Goal: Information Seeking & Learning: Find specific fact

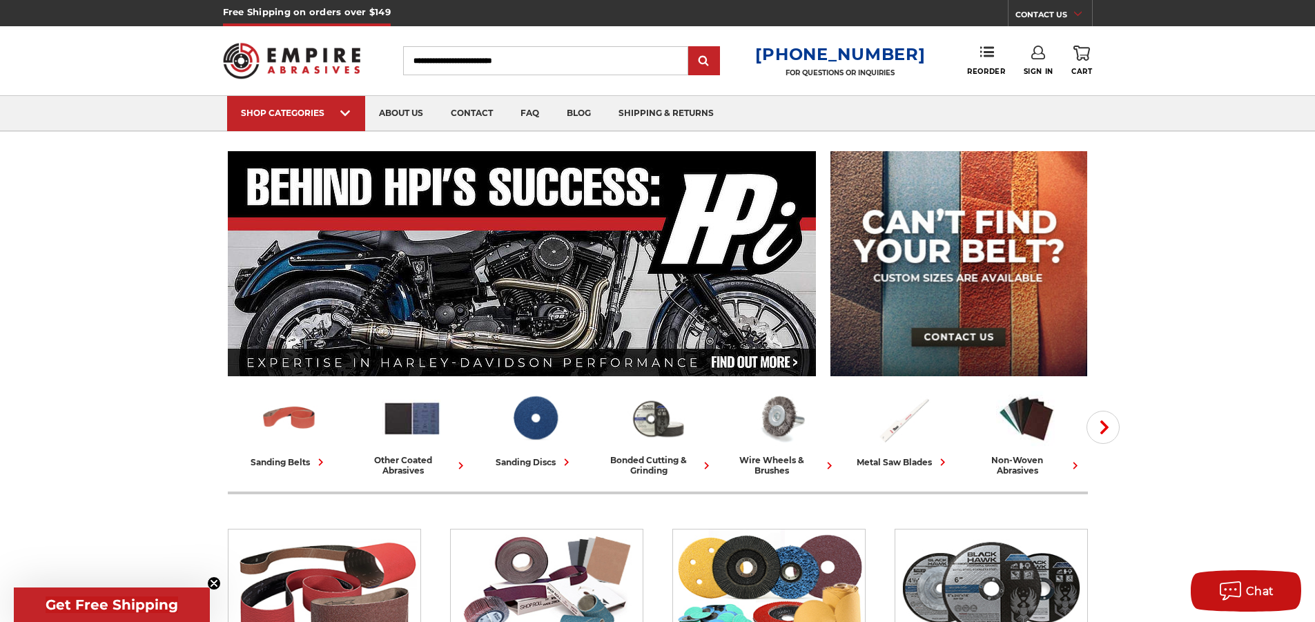
click at [498, 59] on input "Search" at bounding box center [545, 60] width 285 height 29
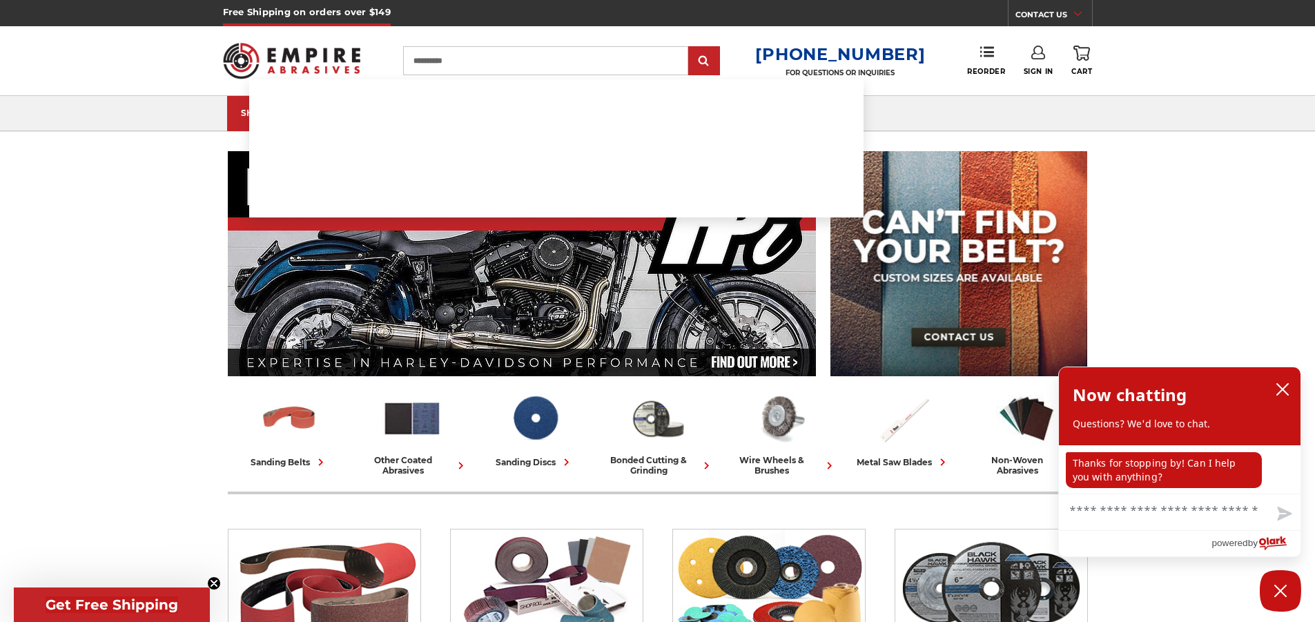
type input "**********"
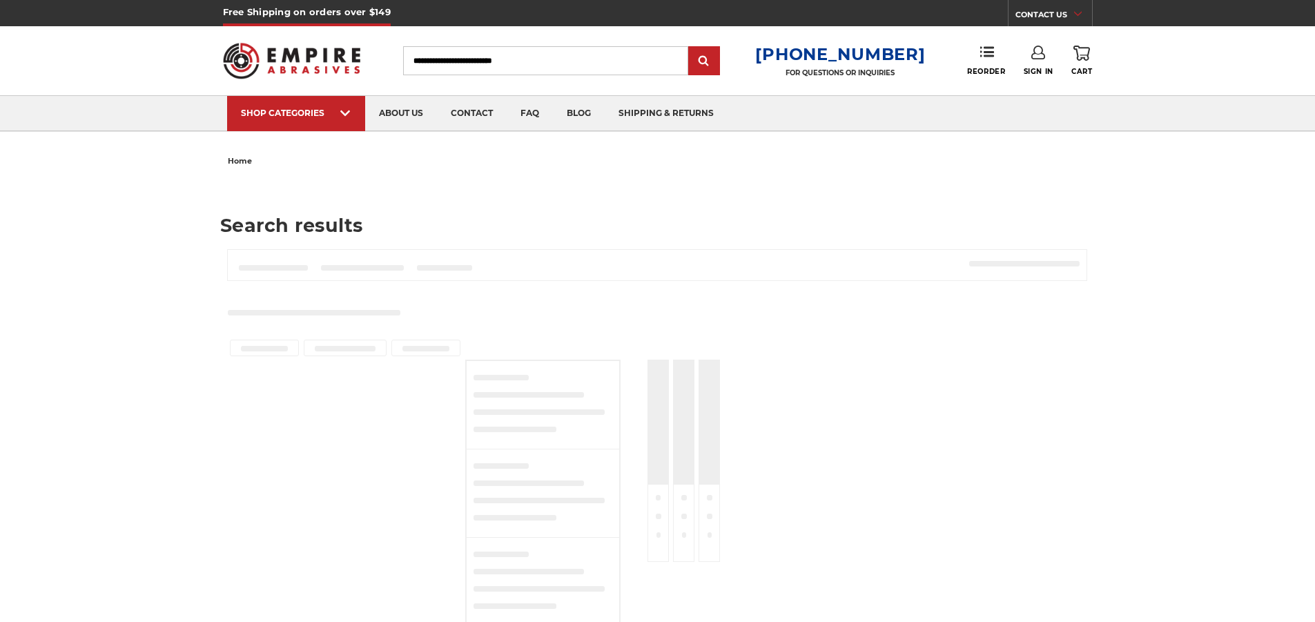
type input "**********"
